Goal: Task Accomplishment & Management: Manage account settings

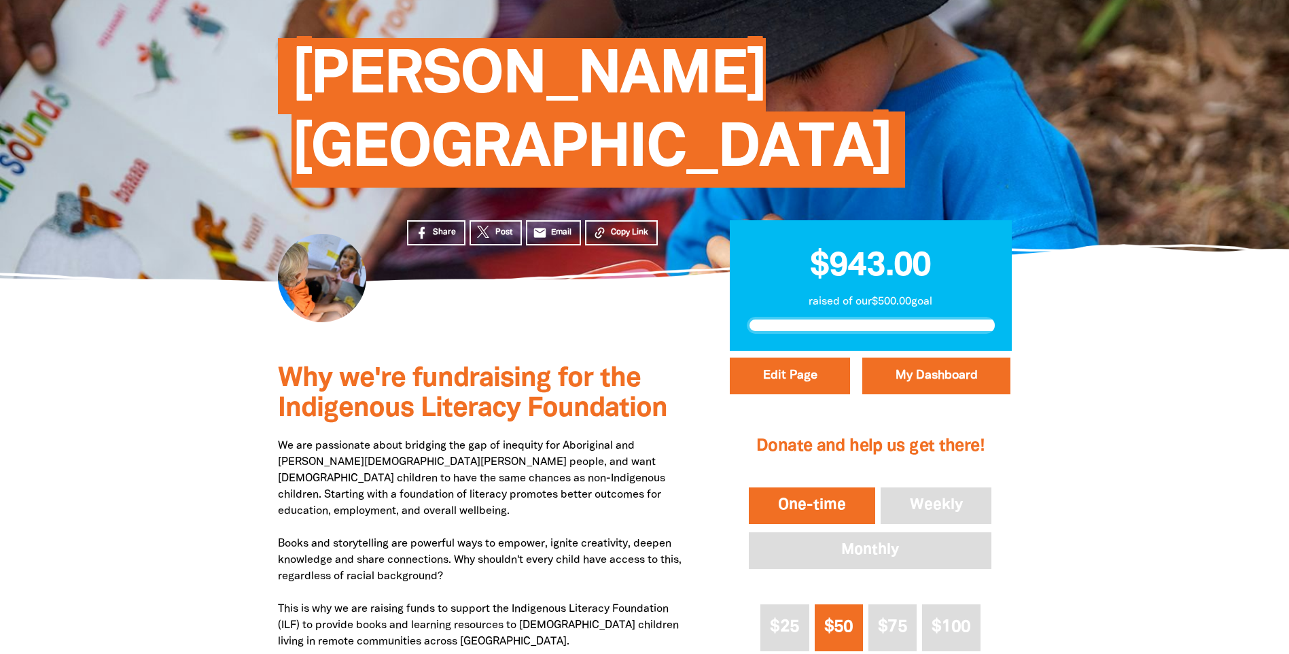
scroll to position [136, 0]
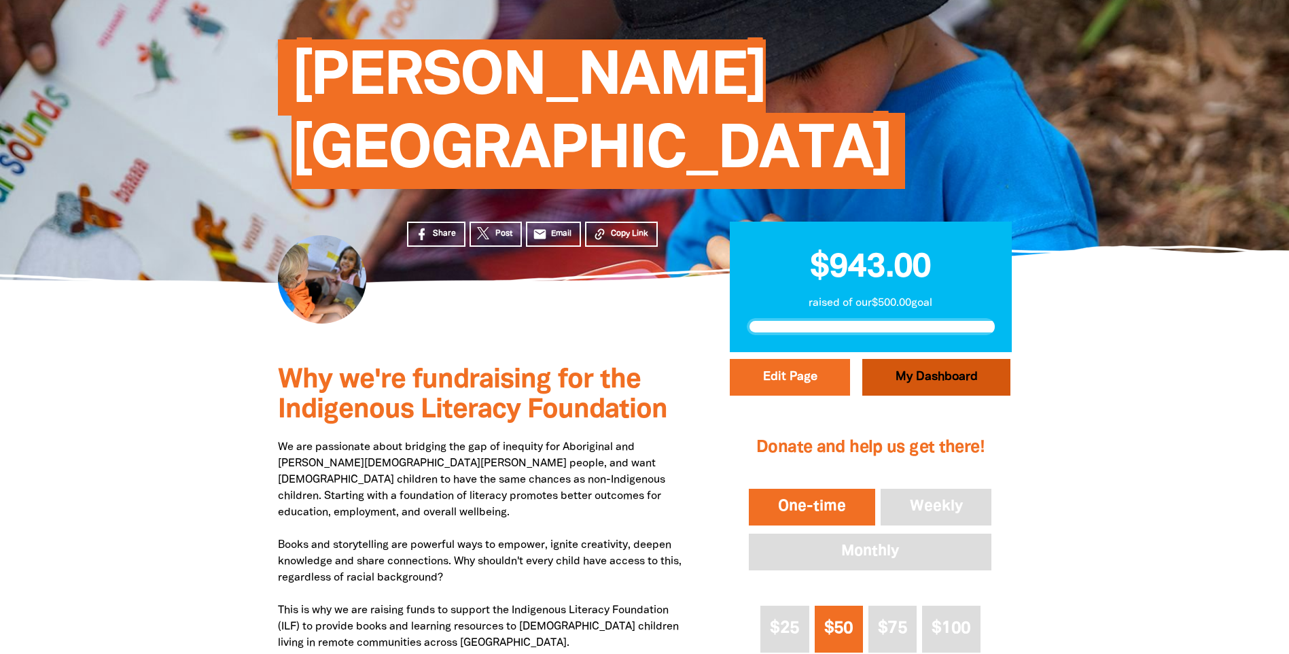
click at [927, 382] on link "My Dashboard" at bounding box center [936, 377] width 148 height 37
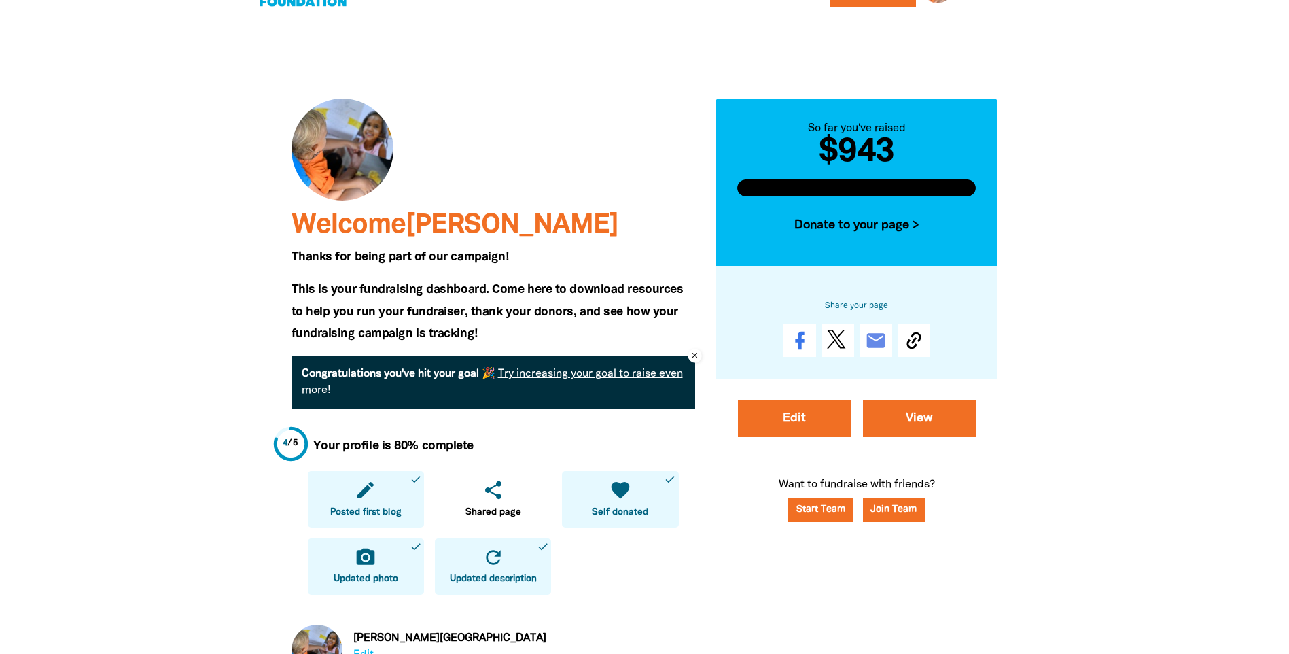
scroll to position [68, 0]
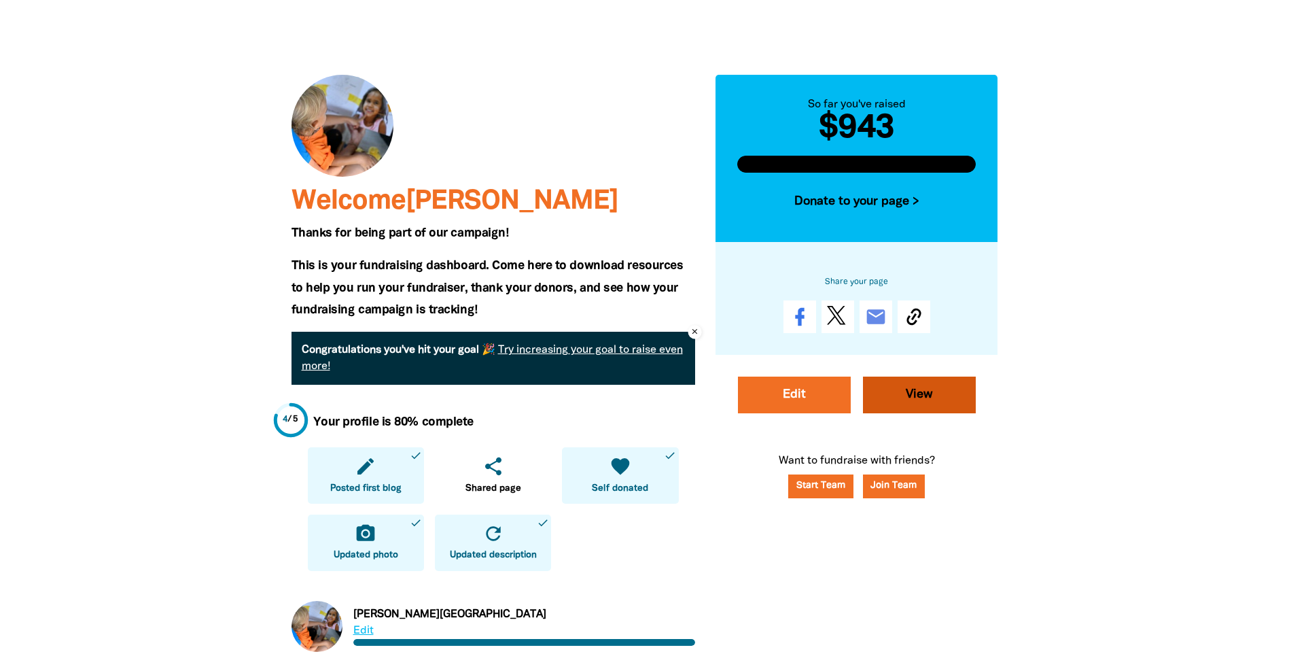
click at [913, 396] on link "View" at bounding box center [919, 394] width 113 height 37
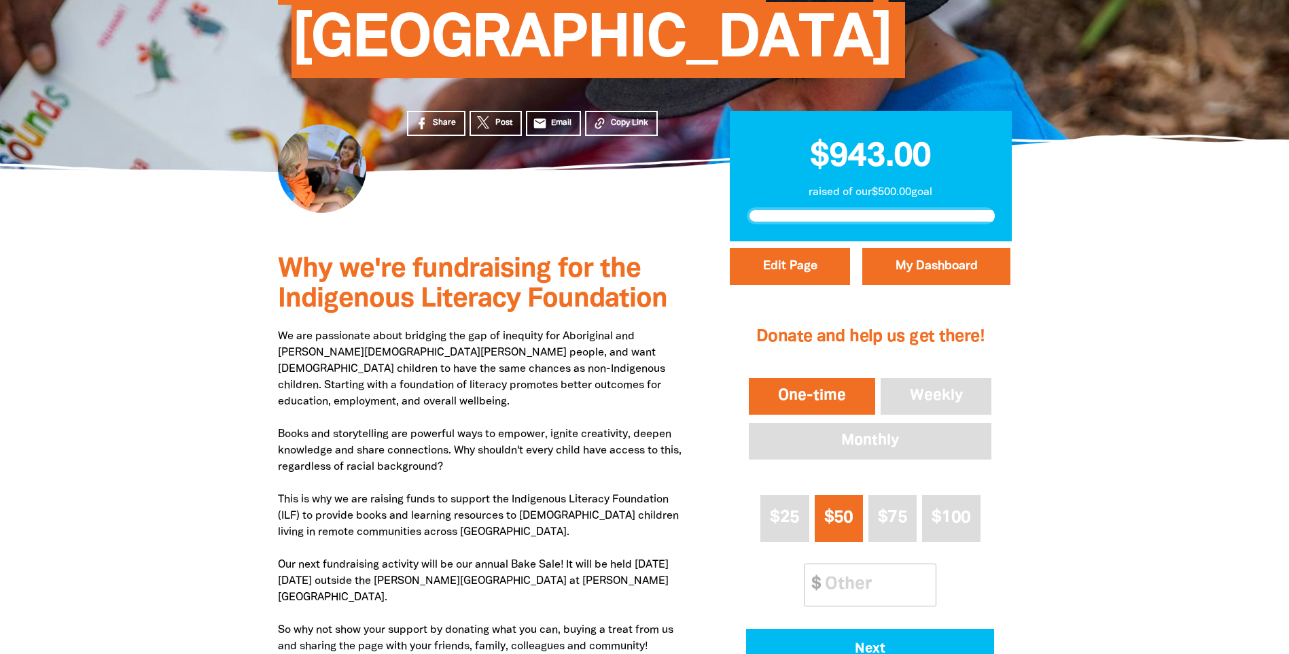
scroll to position [204, 0]
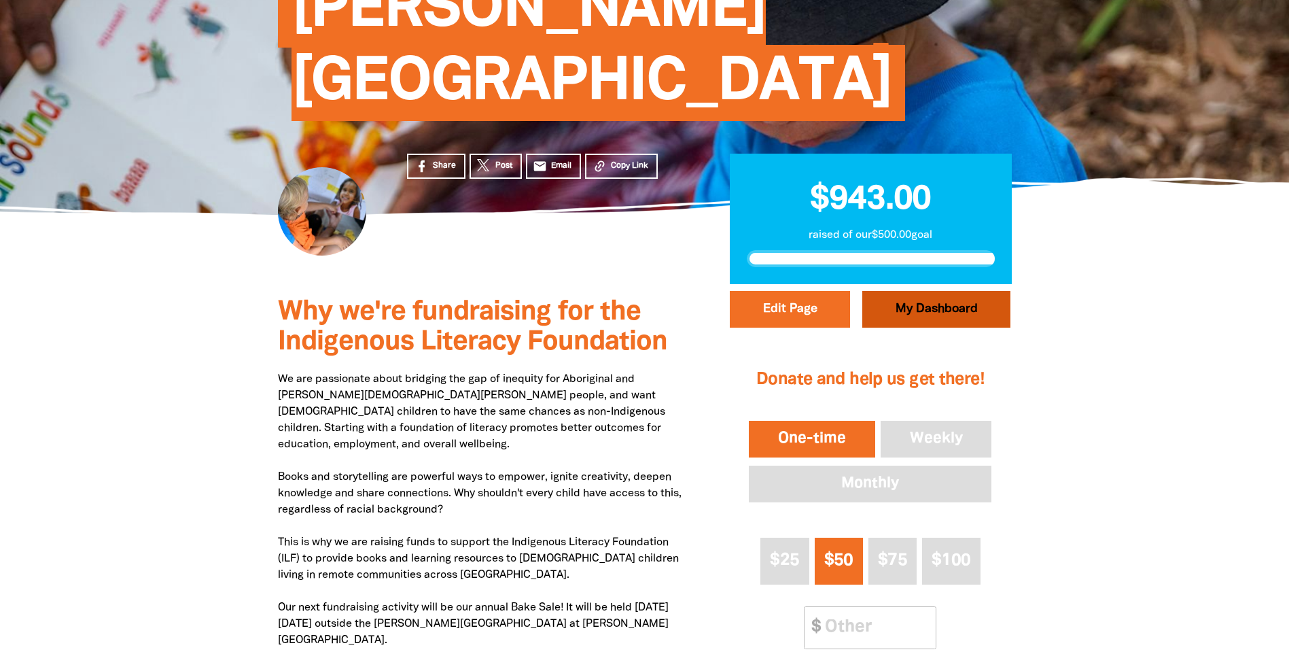
click at [895, 310] on link "My Dashboard" at bounding box center [936, 309] width 148 height 37
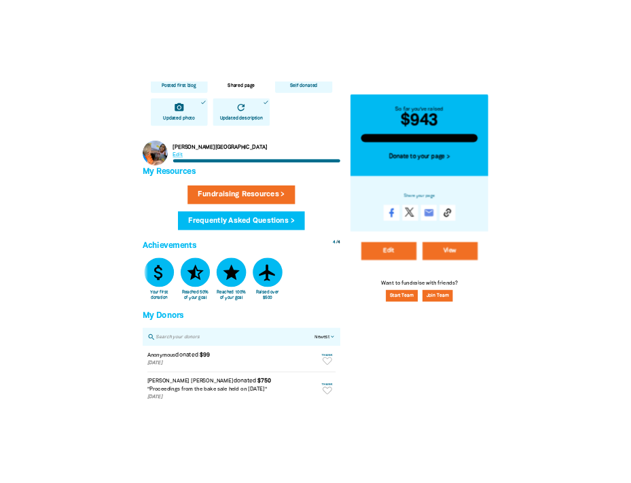
scroll to position [476, 0]
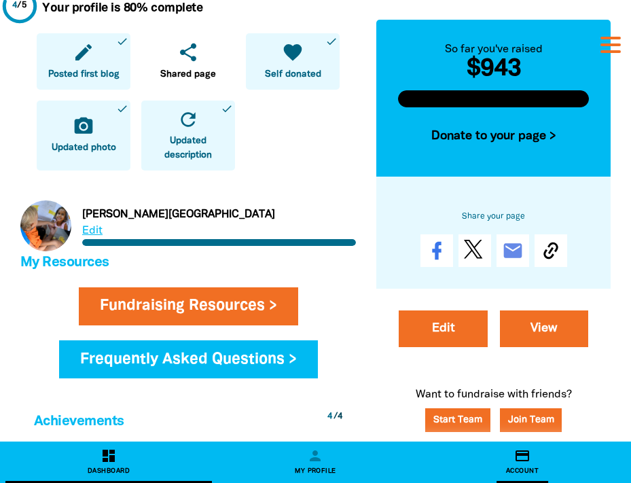
click at [522, 460] on icon "credit_card" at bounding box center [522, 456] width 16 height 16
select select "AU"
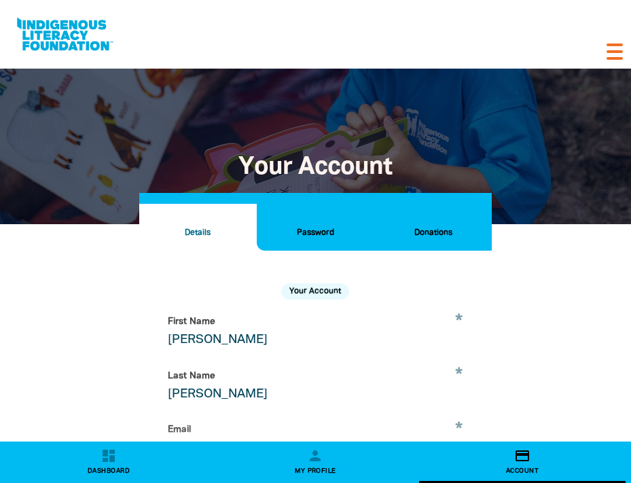
click at [319, 233] on h2 "Password" at bounding box center [316, 233] width 96 height 15
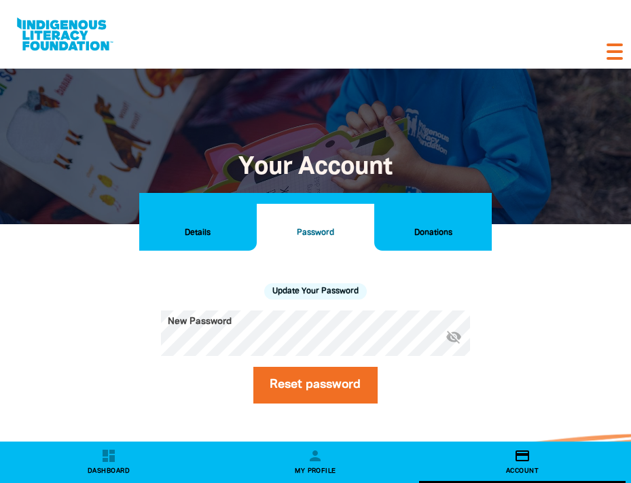
click at [433, 226] on h2 "Donations" at bounding box center [433, 233] width 96 height 15
